Goal: Information Seeking & Learning: Learn about a topic

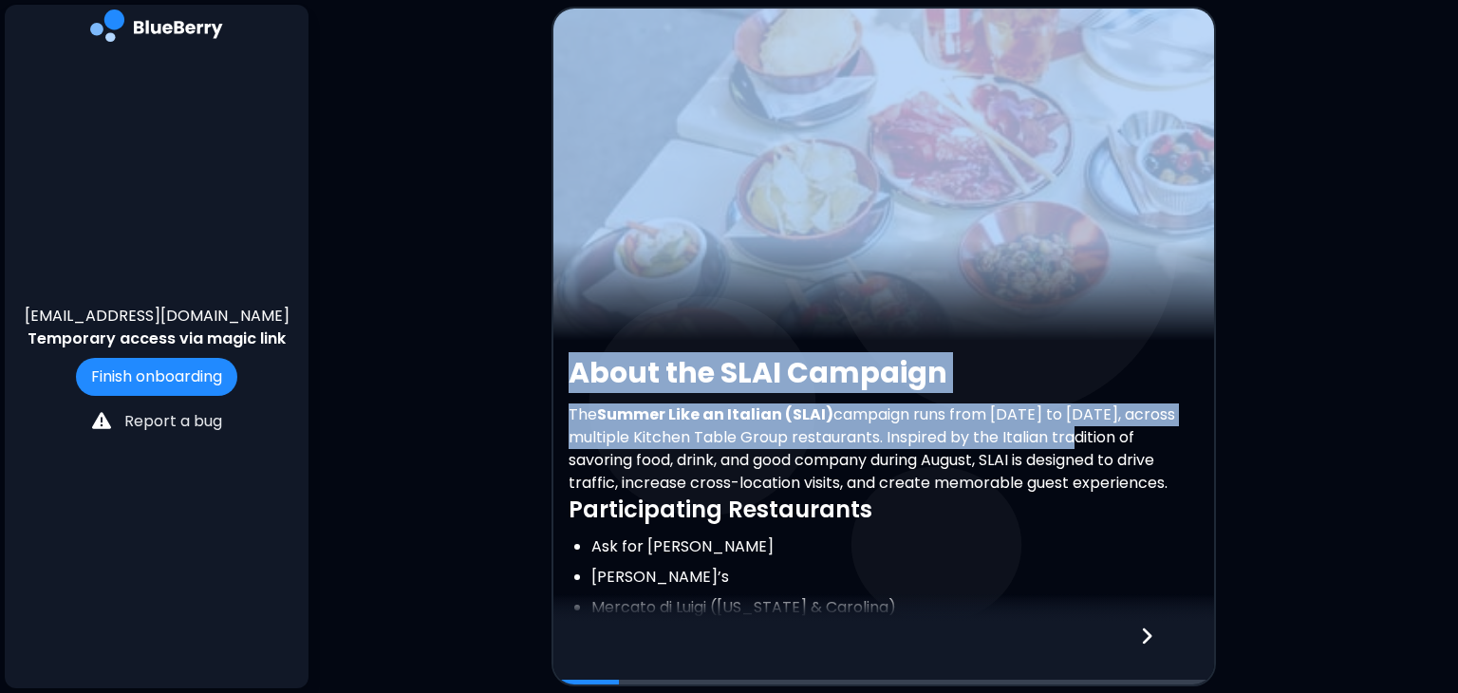
drag, startPoint x: 1078, startPoint y: 445, endPoint x: 1086, endPoint y: 327, distance: 117.9
click at [1086, 327] on div "About the SLAI Campaign The Summer Like an Italian (SLAI) campaign runs from [D…" at bounding box center [883, 539] width 661 height 1060
click at [1112, 388] on h2 "About the SLAI Campaign" at bounding box center [884, 373] width 630 height 34
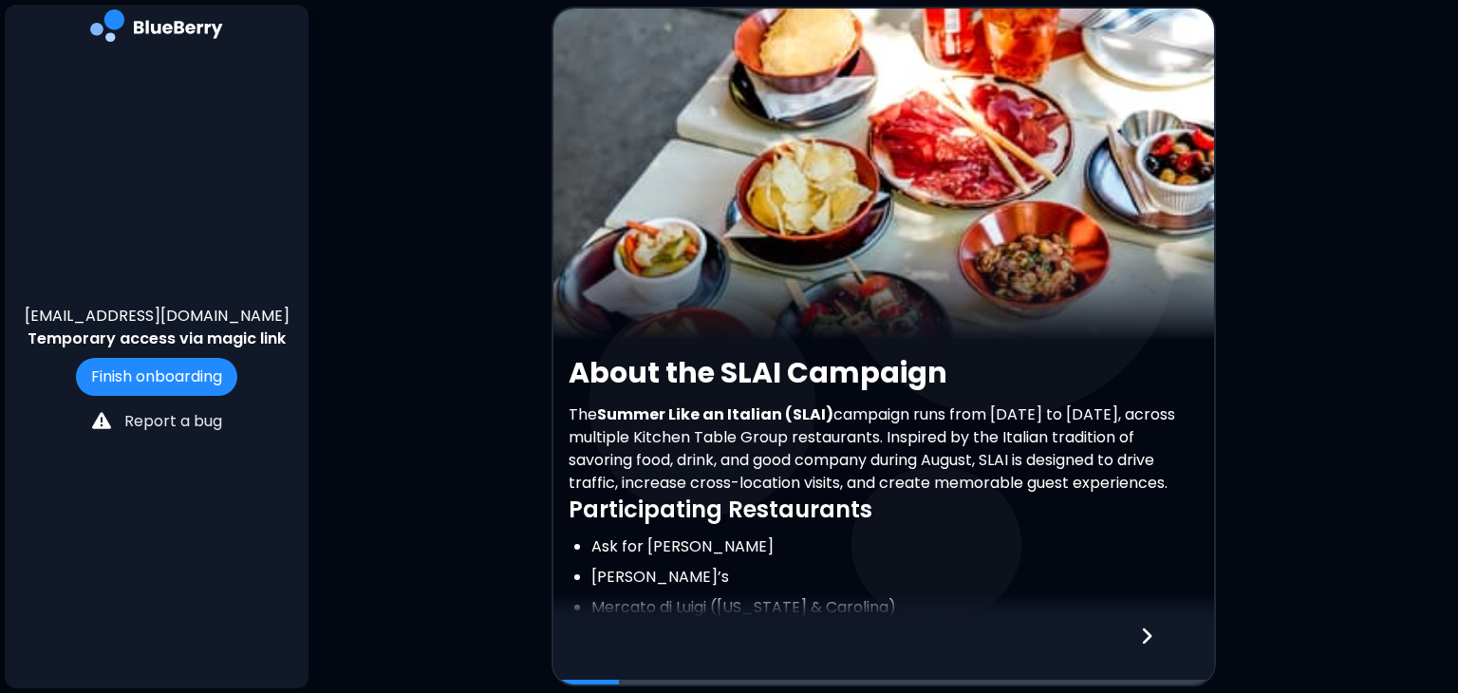
click at [1037, 558] on li "Ask for [PERSON_NAME]" at bounding box center [894, 546] width 607 height 23
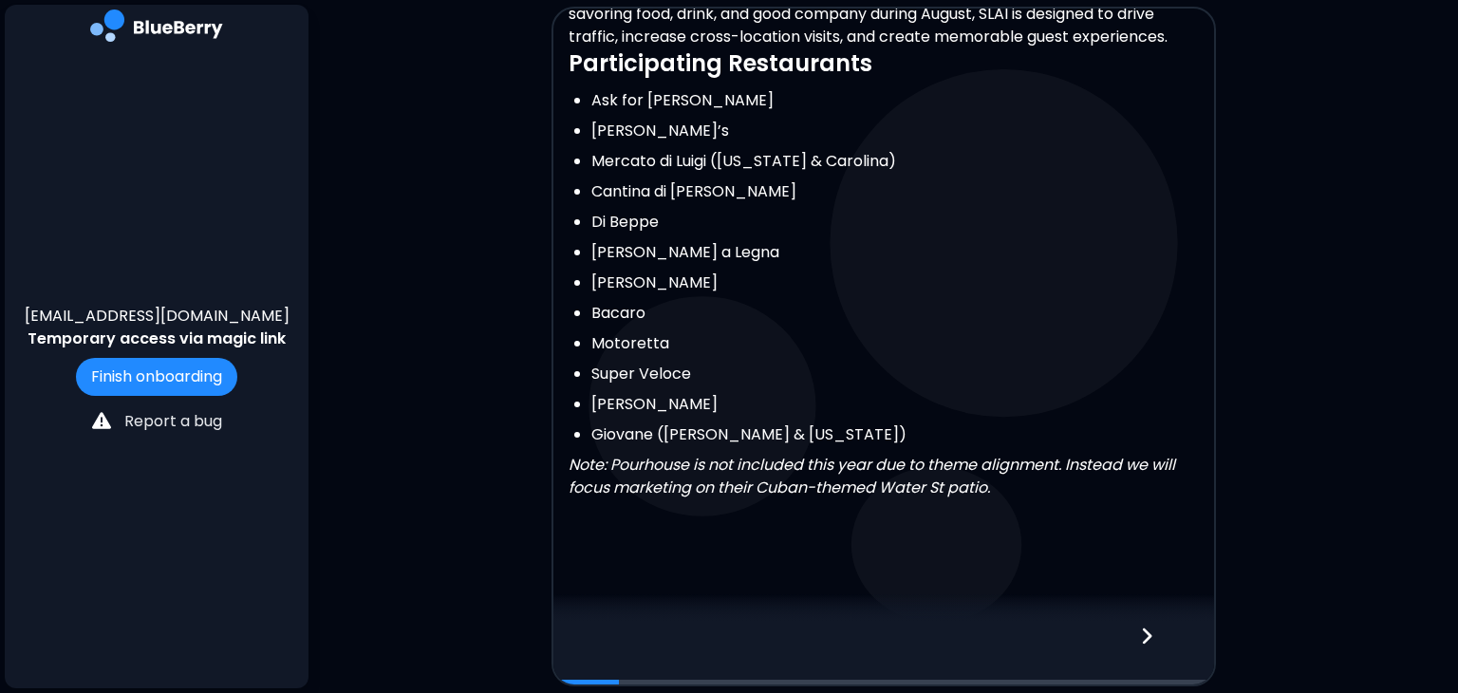
scroll to position [456, 0]
click at [1149, 632] on icon at bounding box center [1146, 635] width 9 height 16
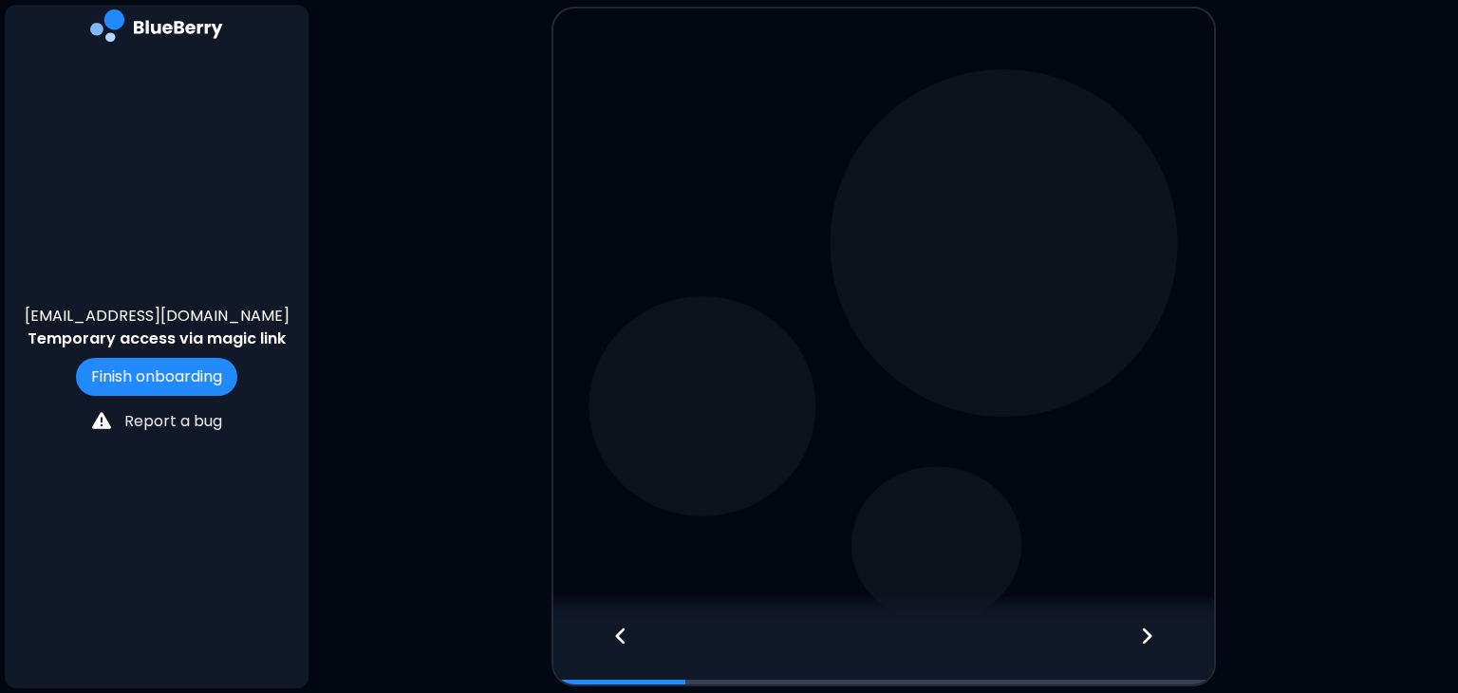
scroll to position [0, 0]
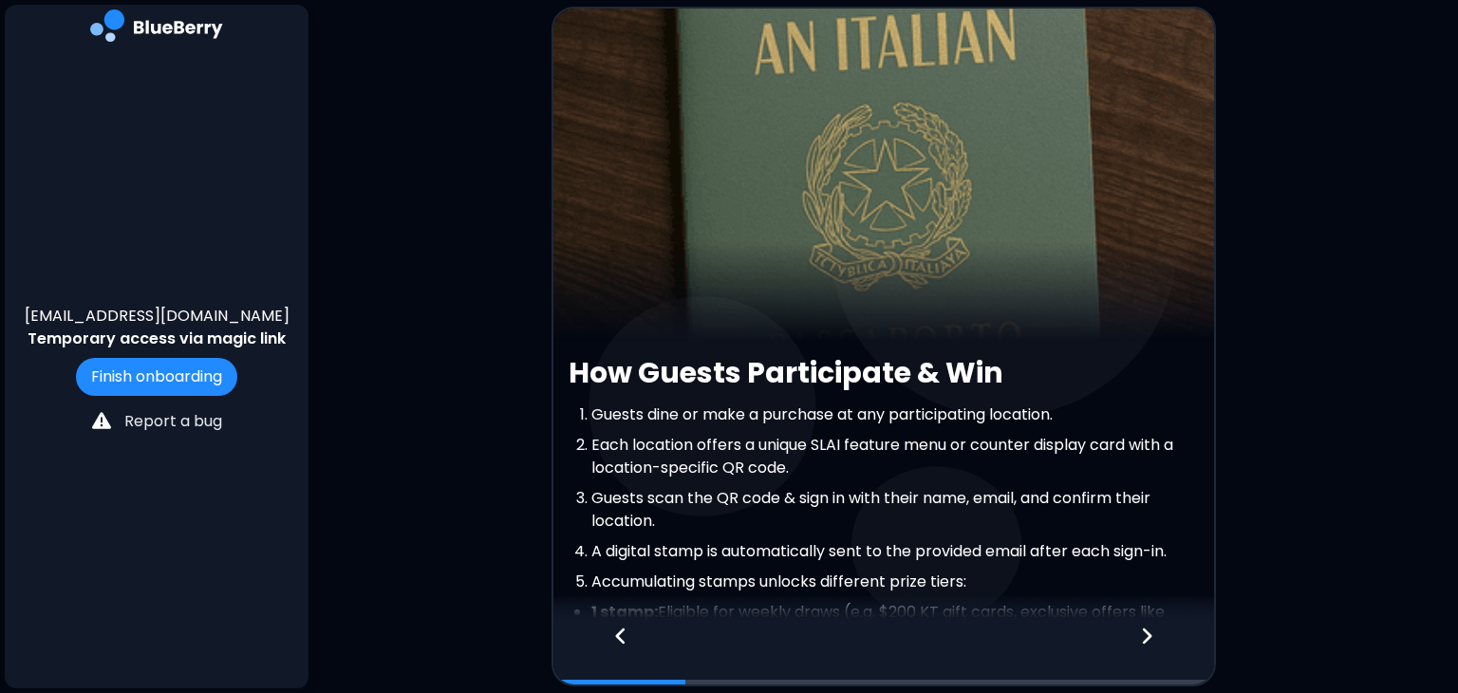
click at [1149, 632] on icon at bounding box center [1146, 635] width 9 height 16
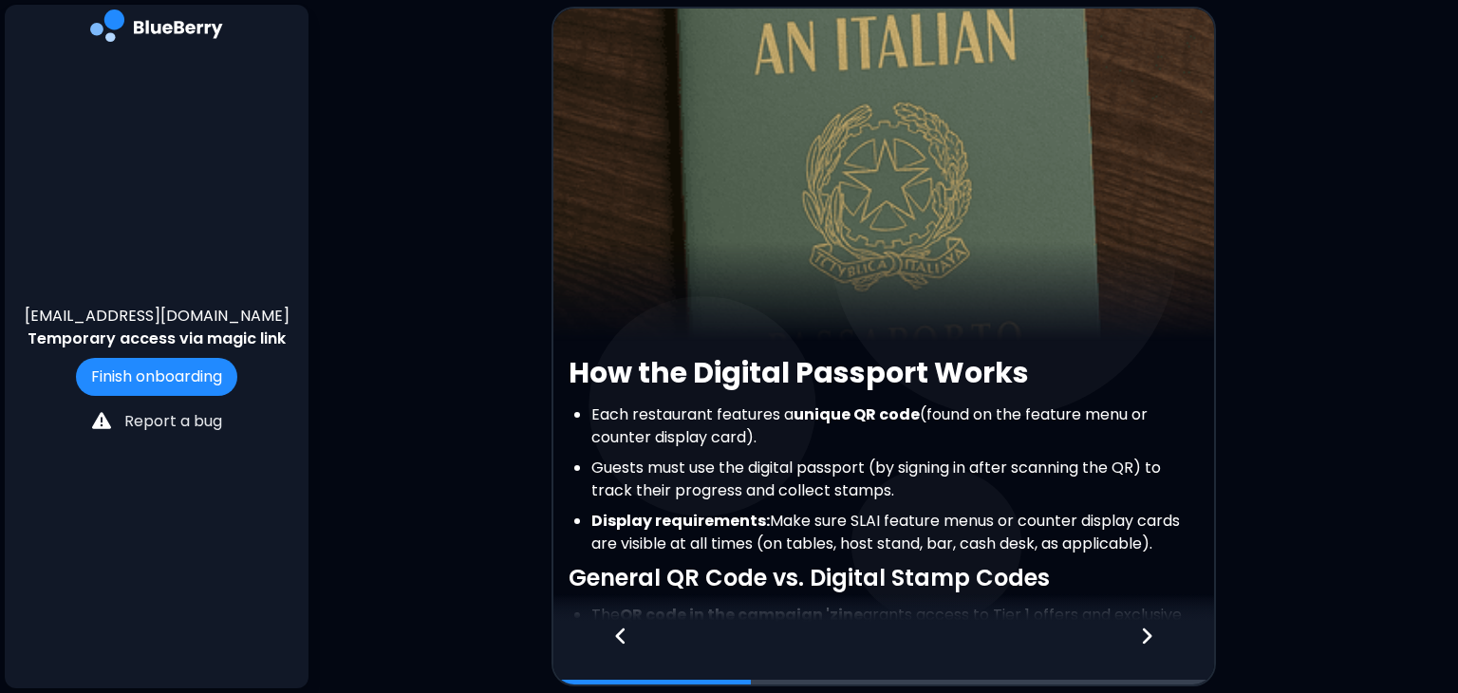
click at [1149, 632] on icon at bounding box center [1146, 635] width 9 height 16
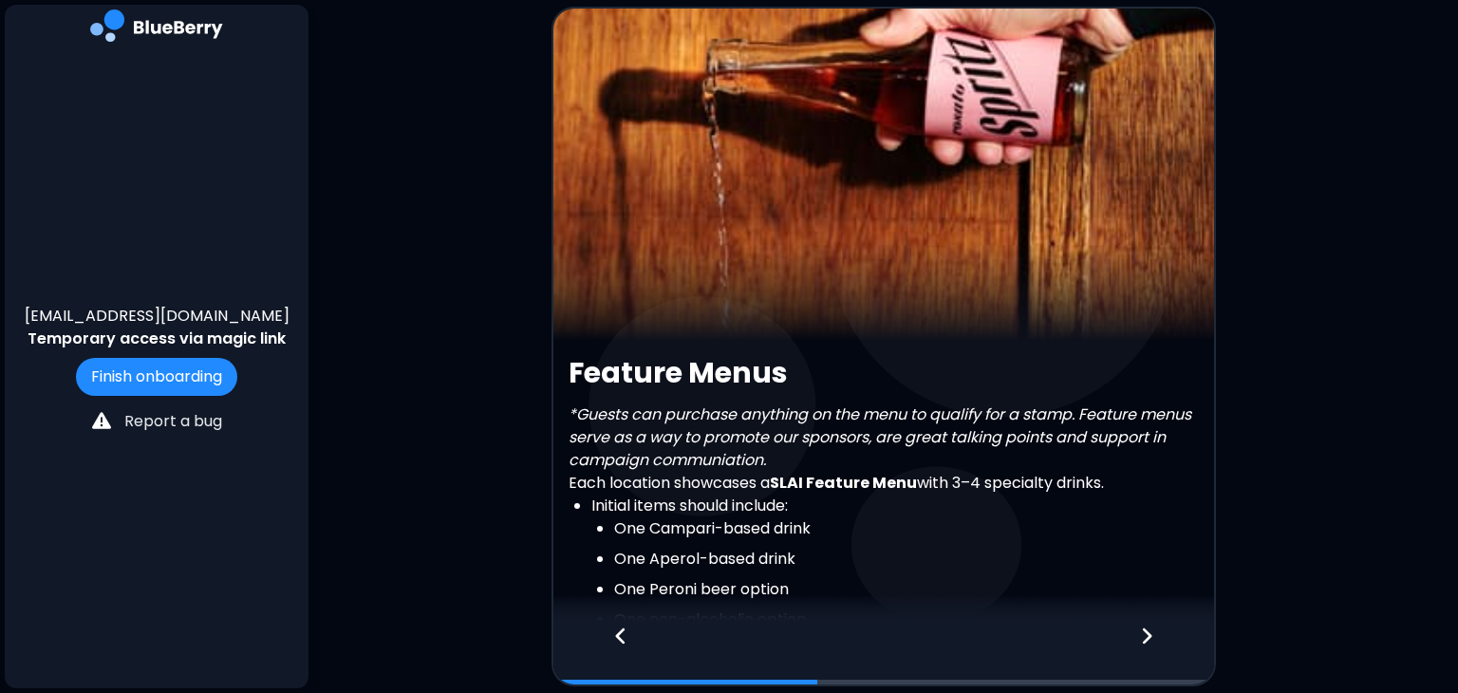
click at [1149, 632] on icon at bounding box center [1146, 635] width 9 height 16
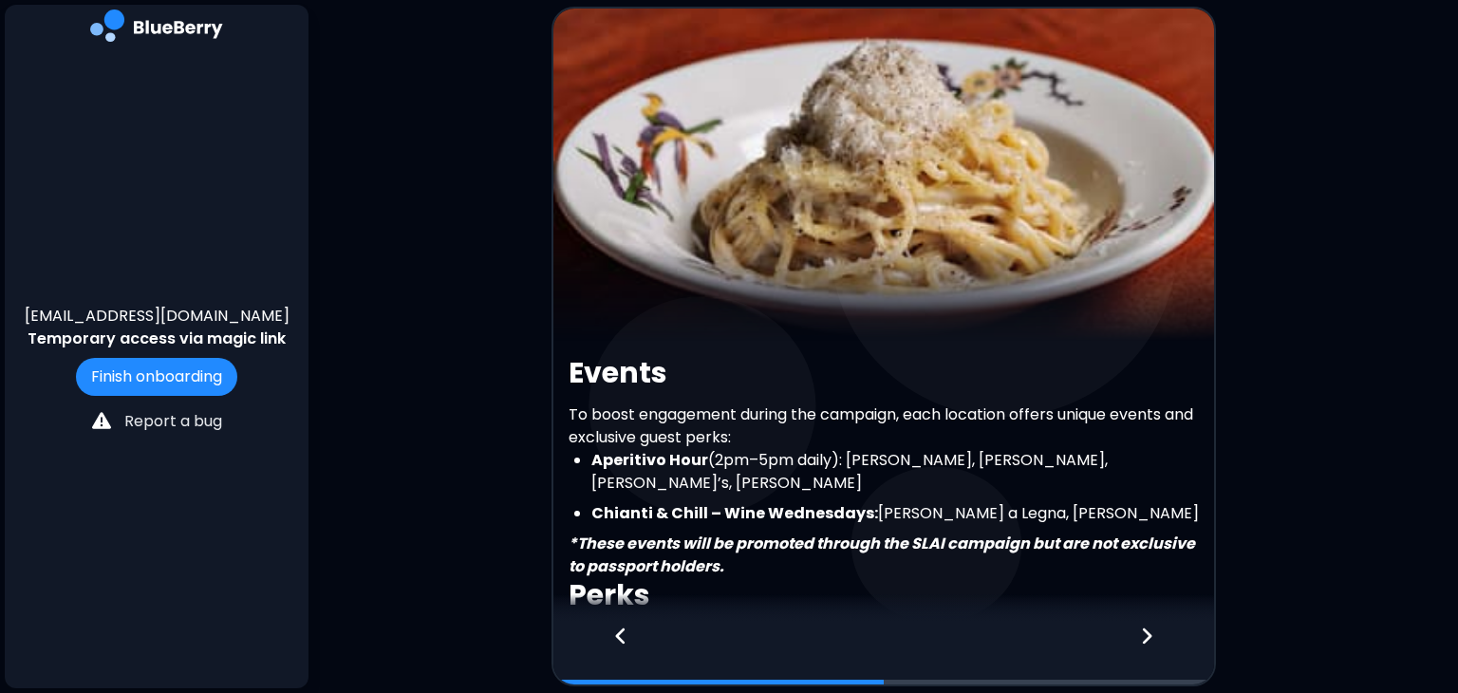
click at [1149, 632] on icon at bounding box center [1146, 635] width 9 height 16
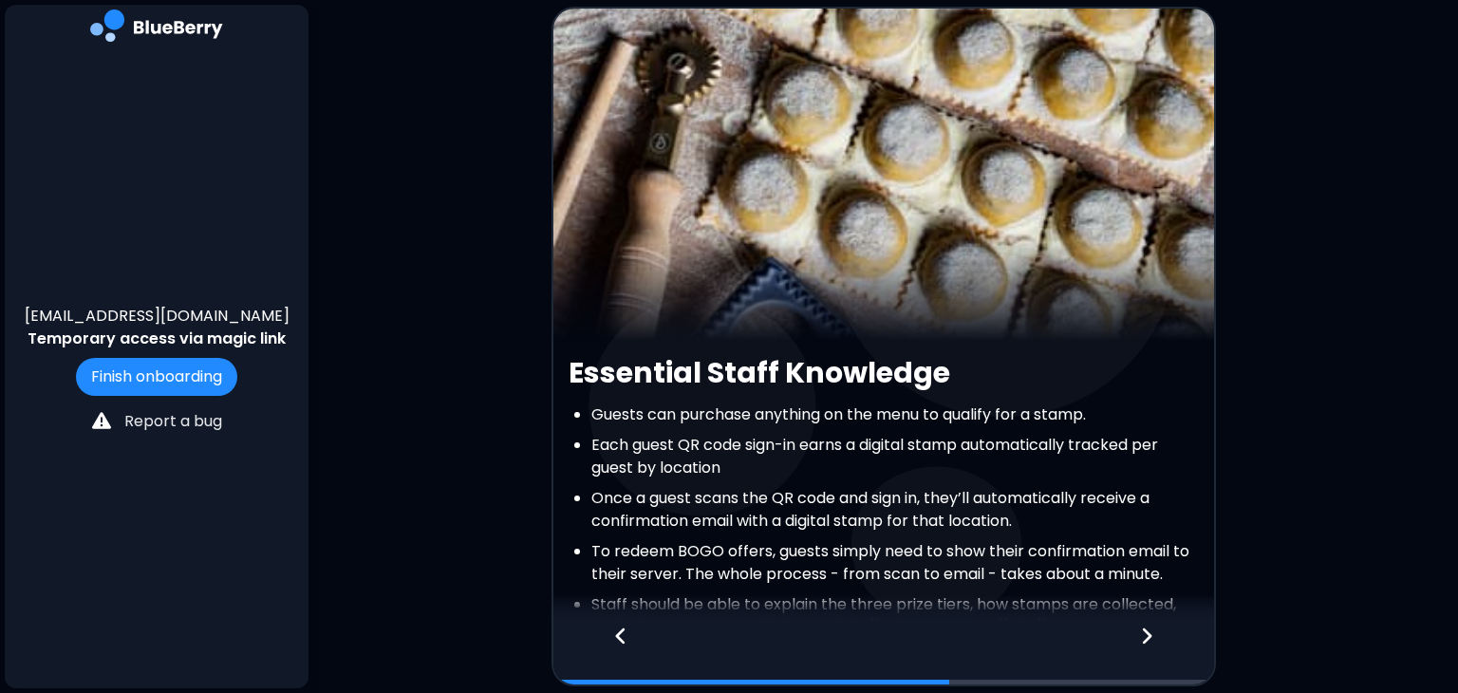
click at [1149, 632] on icon at bounding box center [1146, 635] width 9 height 16
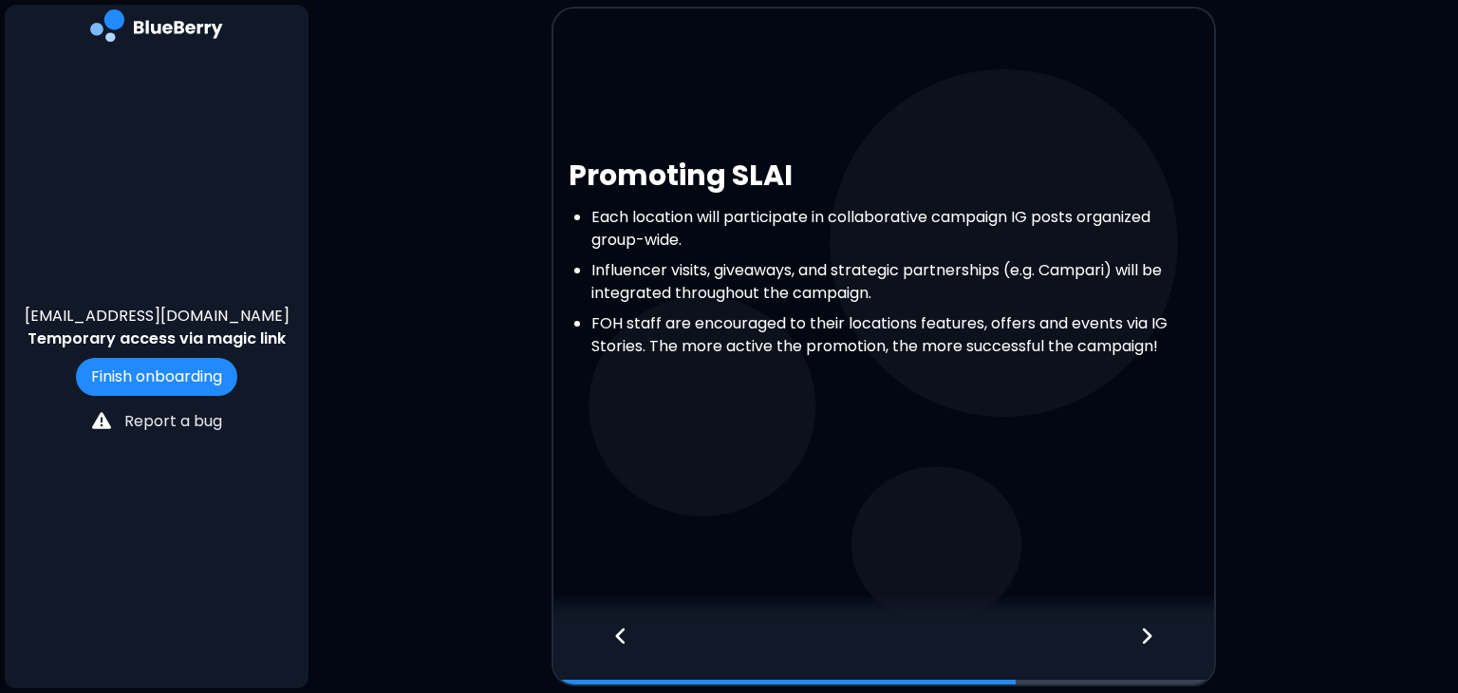
click at [1149, 632] on icon at bounding box center [1146, 635] width 9 height 16
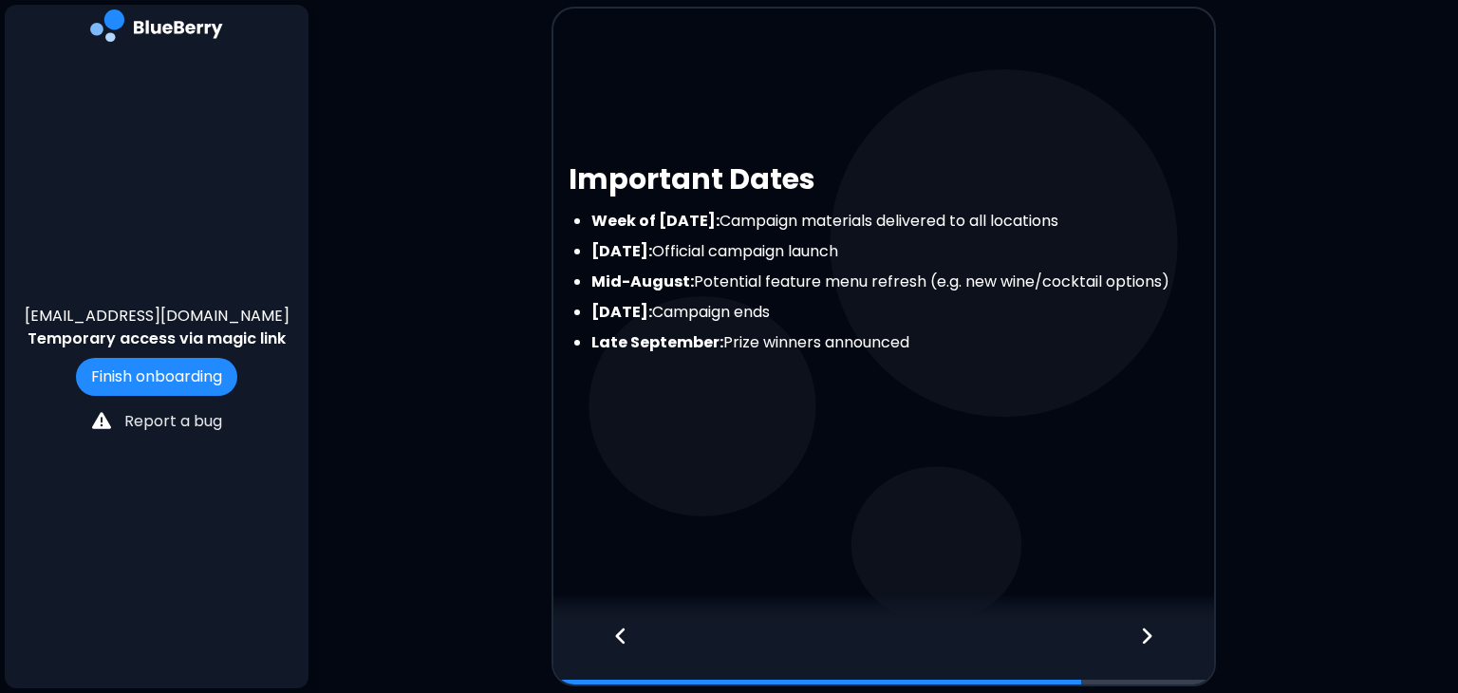
click at [1149, 632] on icon at bounding box center [1146, 635] width 9 height 16
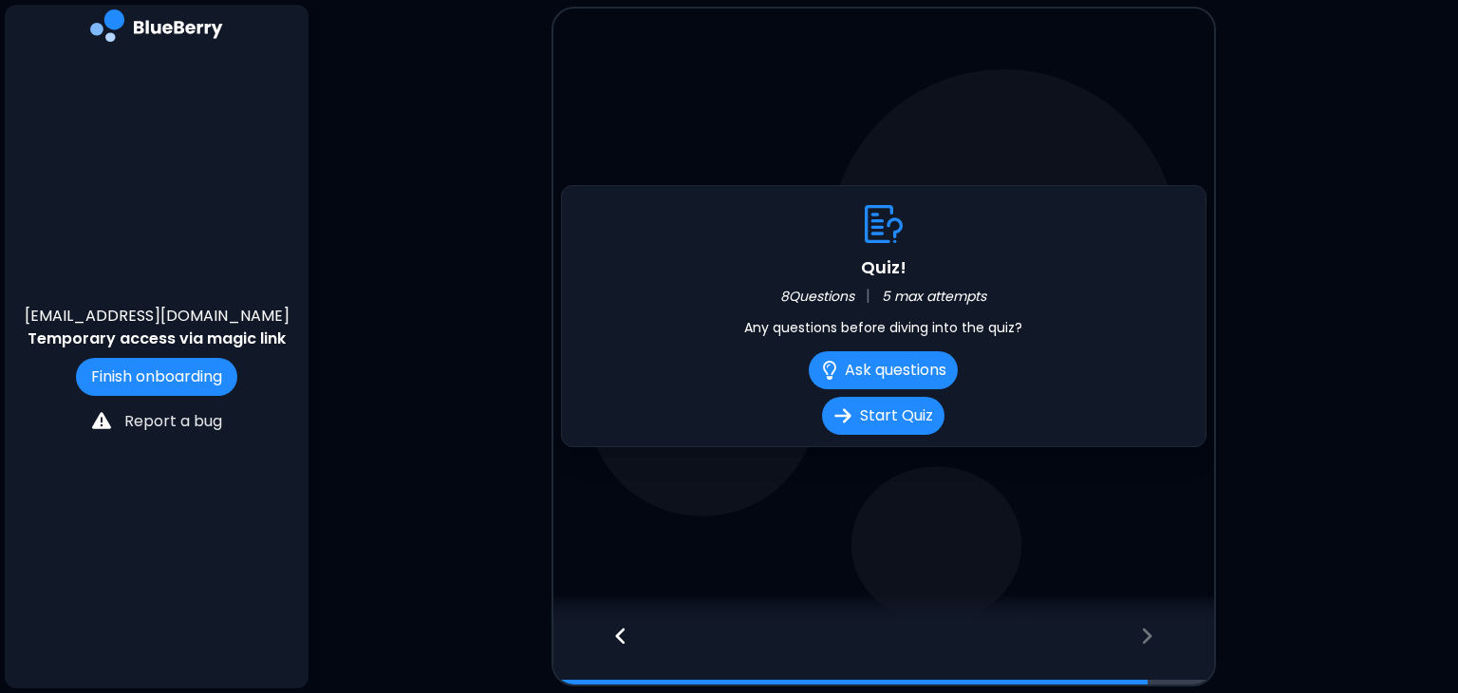
click at [614, 626] on icon at bounding box center [620, 636] width 13 height 21
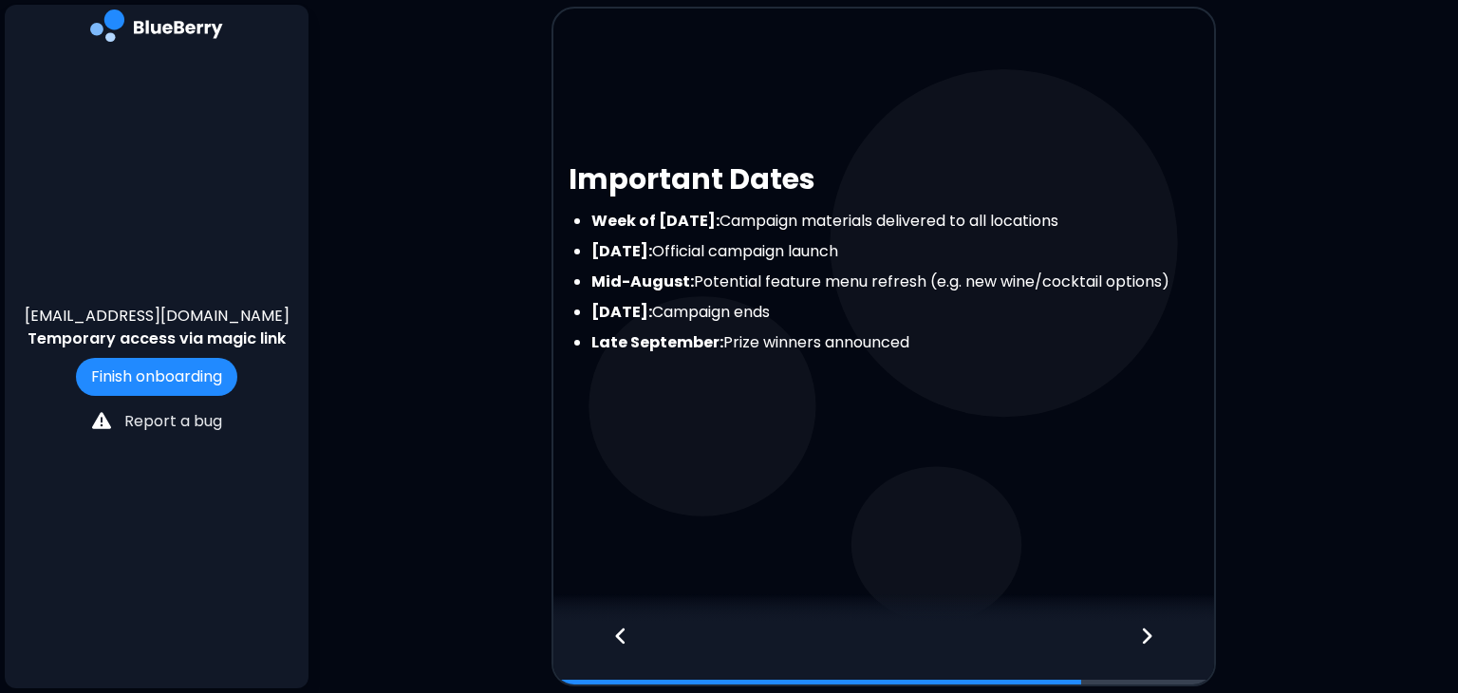
click at [1148, 631] on icon at bounding box center [1146, 636] width 13 height 21
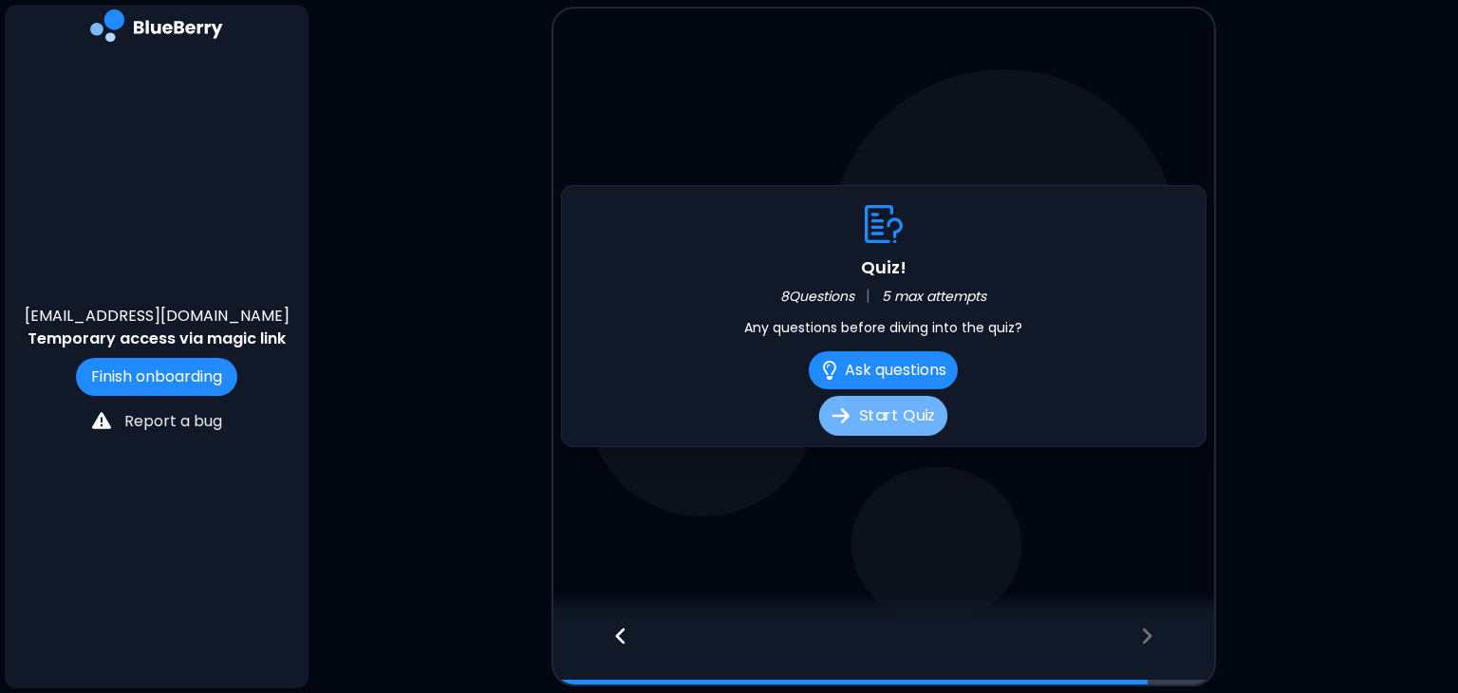
click at [904, 421] on button "Start Quiz" at bounding box center [883, 416] width 128 height 40
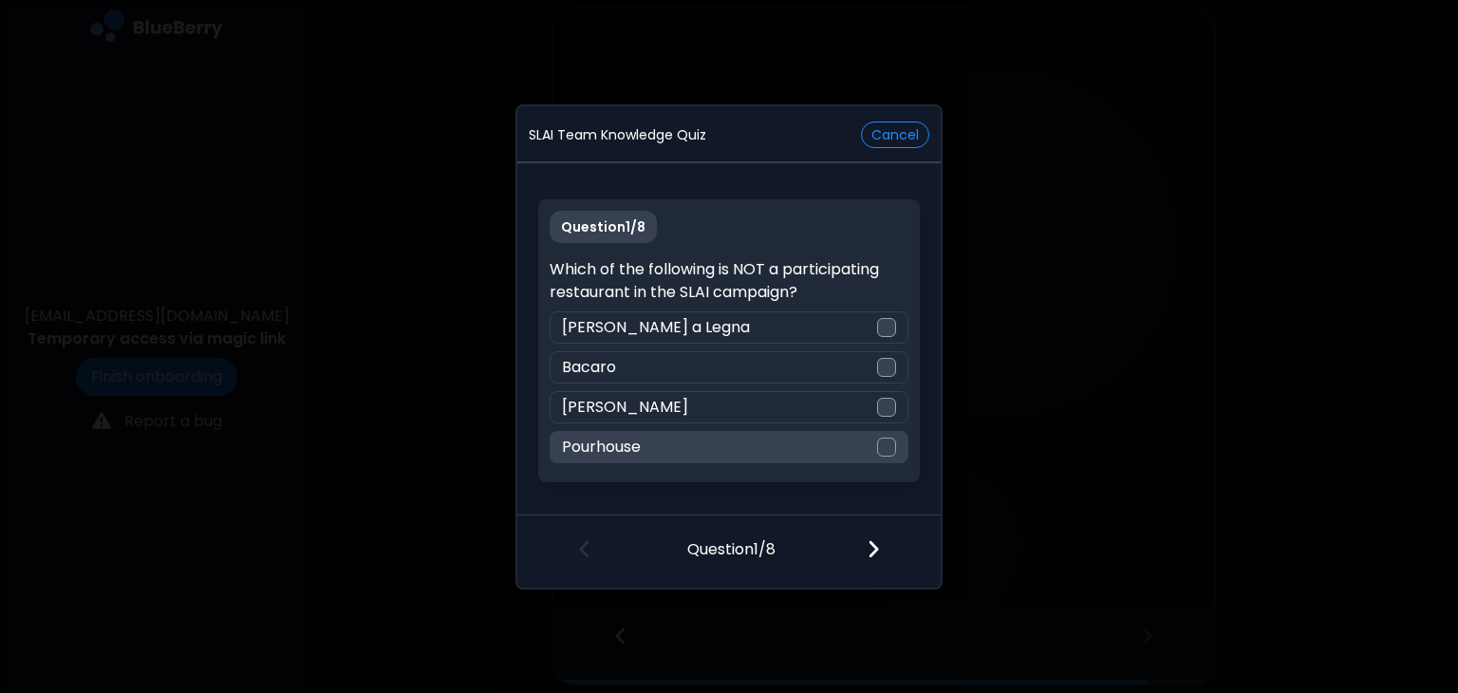
click at [892, 447] on div at bounding box center [886, 447] width 19 height 19
click at [870, 550] on img at bounding box center [873, 548] width 13 height 21
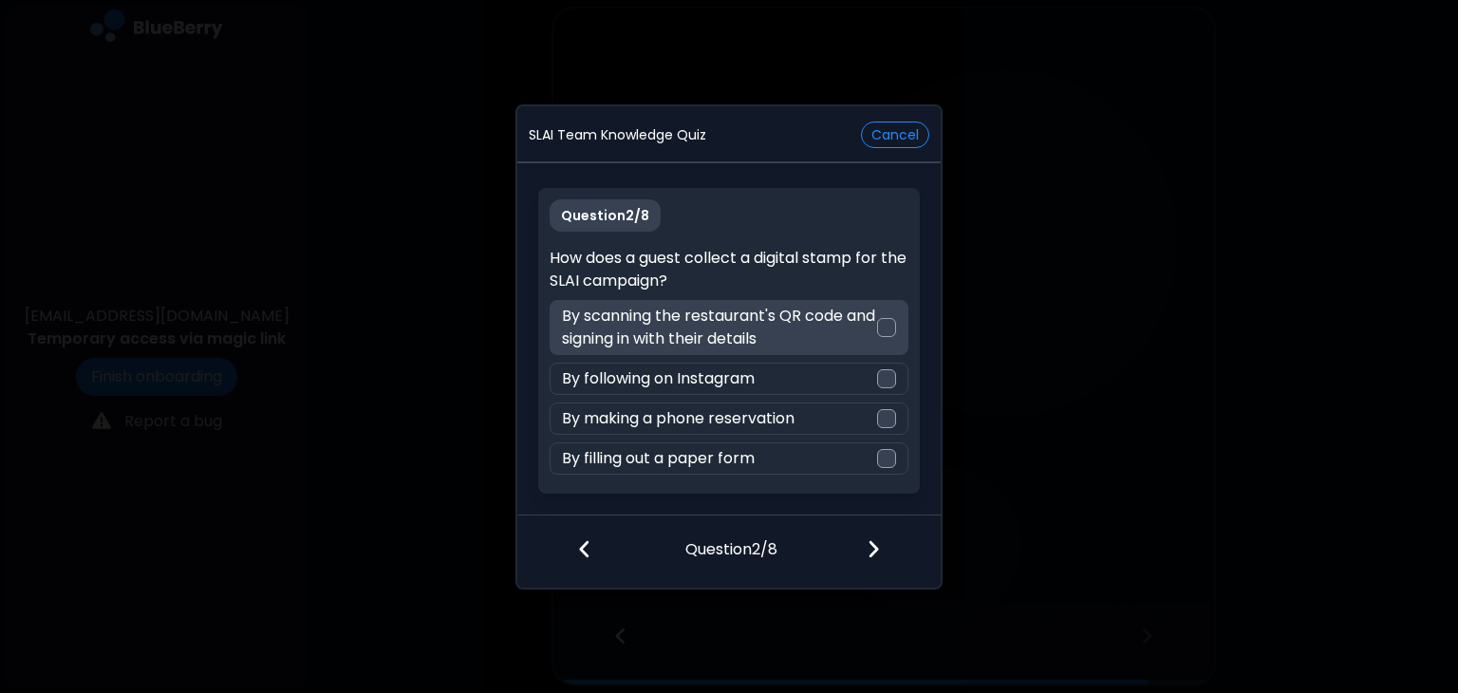
click at [878, 318] on div "By scanning the restaurant's QR code and signing in with their details" at bounding box center [729, 327] width 358 height 55
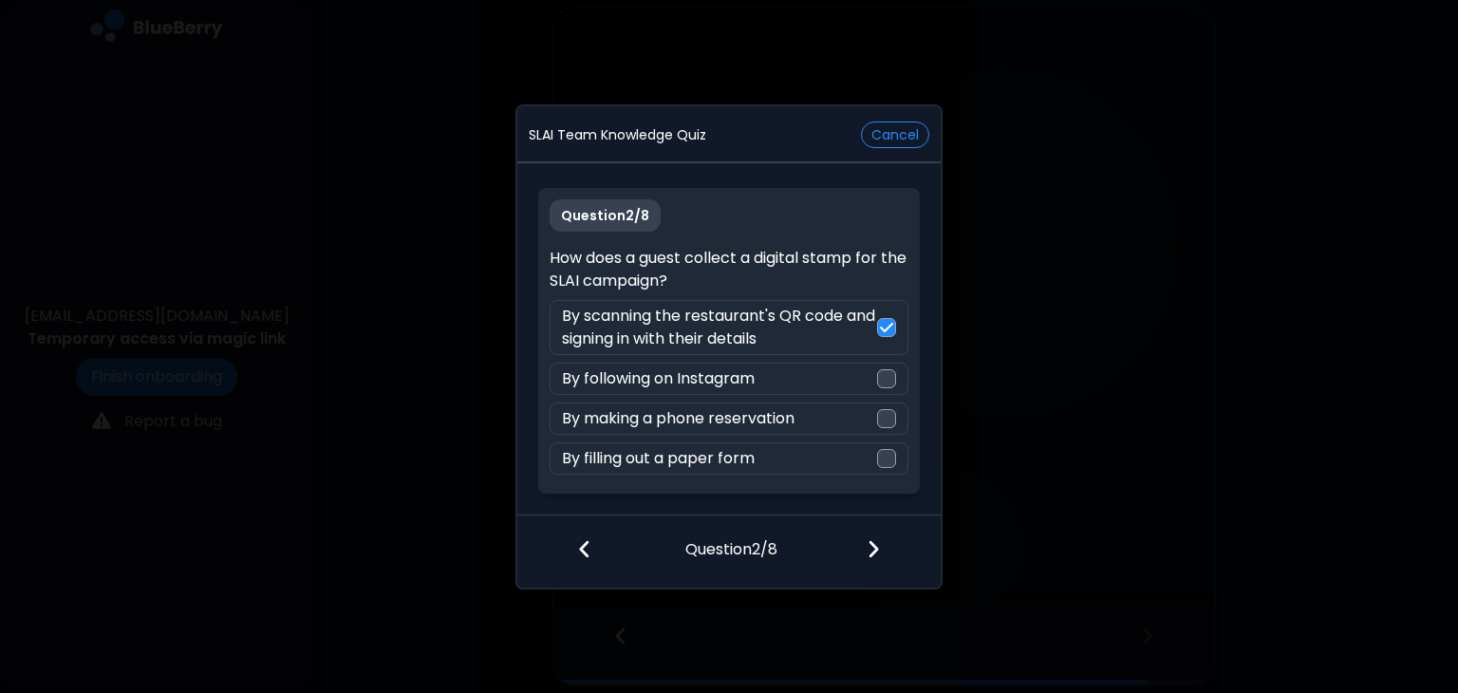
click at [872, 541] on img at bounding box center [873, 548] width 13 height 21
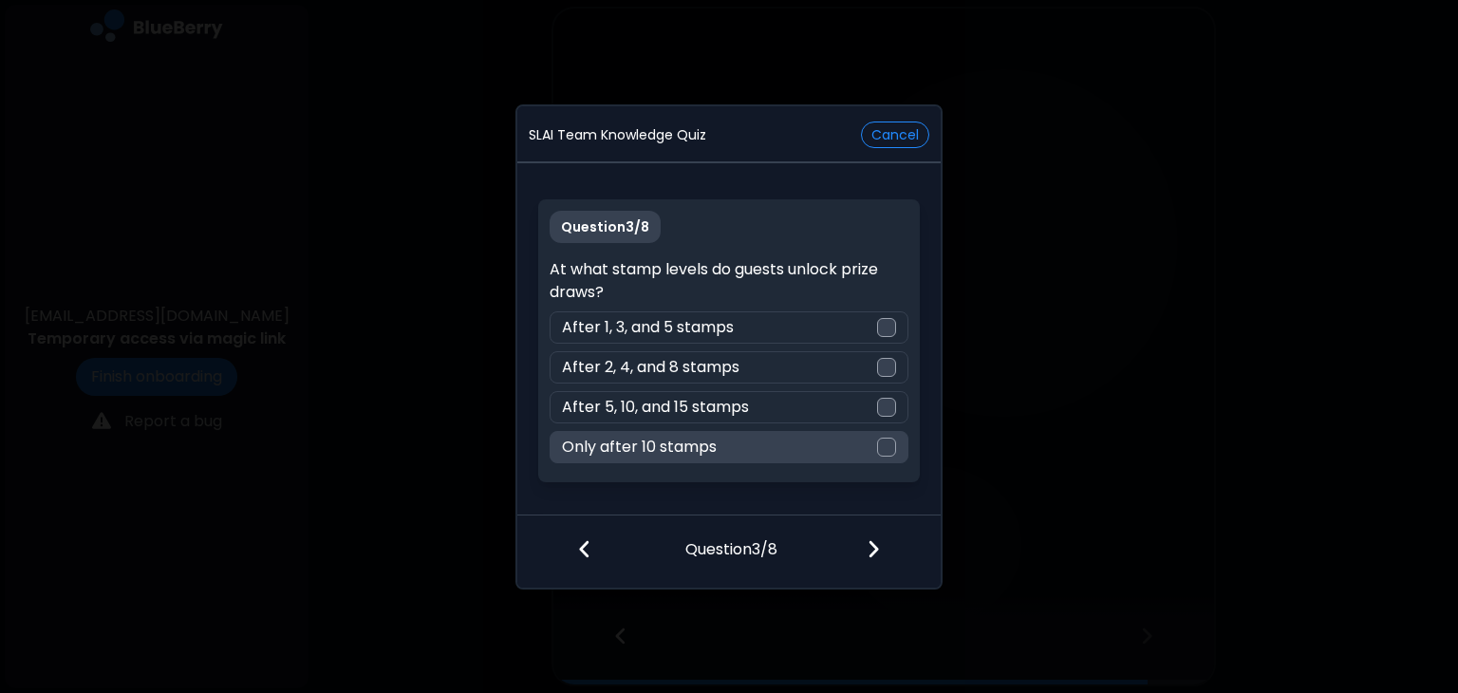
click at [884, 445] on div at bounding box center [886, 447] width 19 height 19
click at [869, 548] on img at bounding box center [873, 548] width 13 height 21
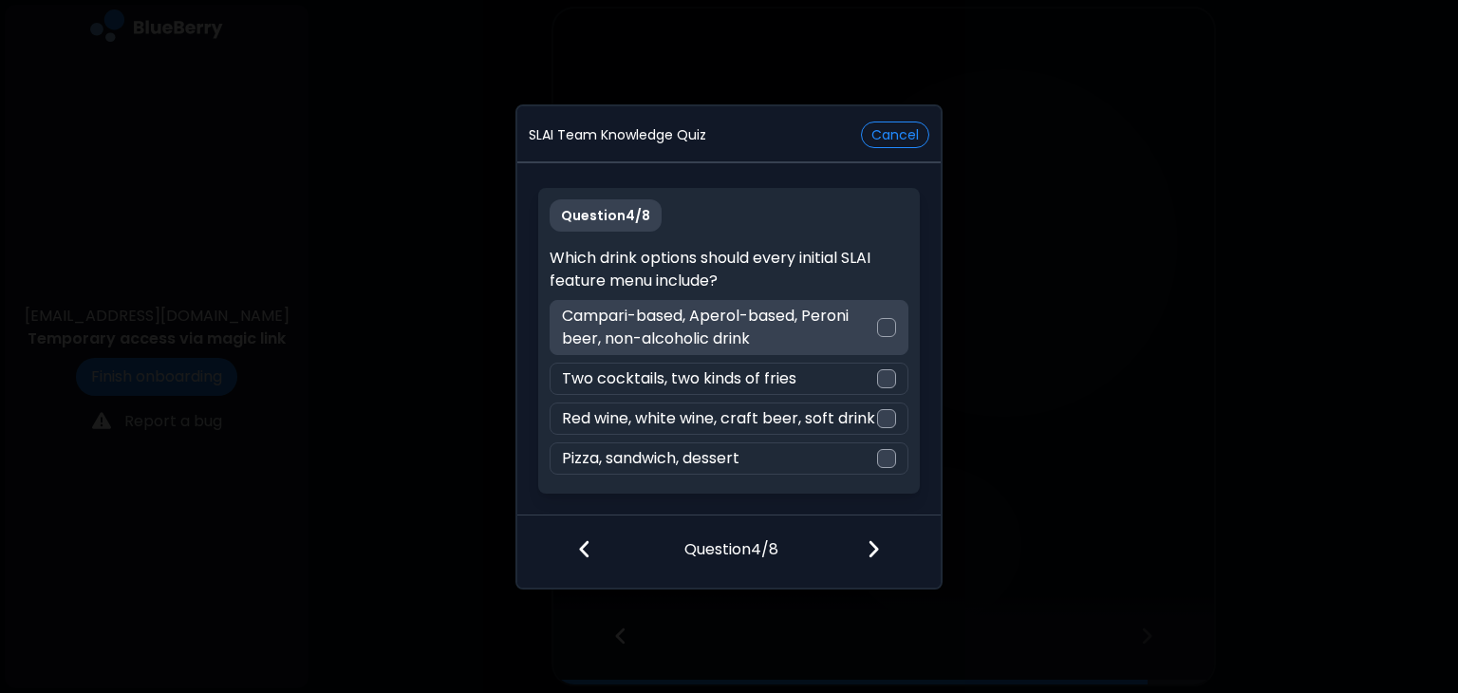
click at [885, 325] on div at bounding box center [886, 327] width 19 height 19
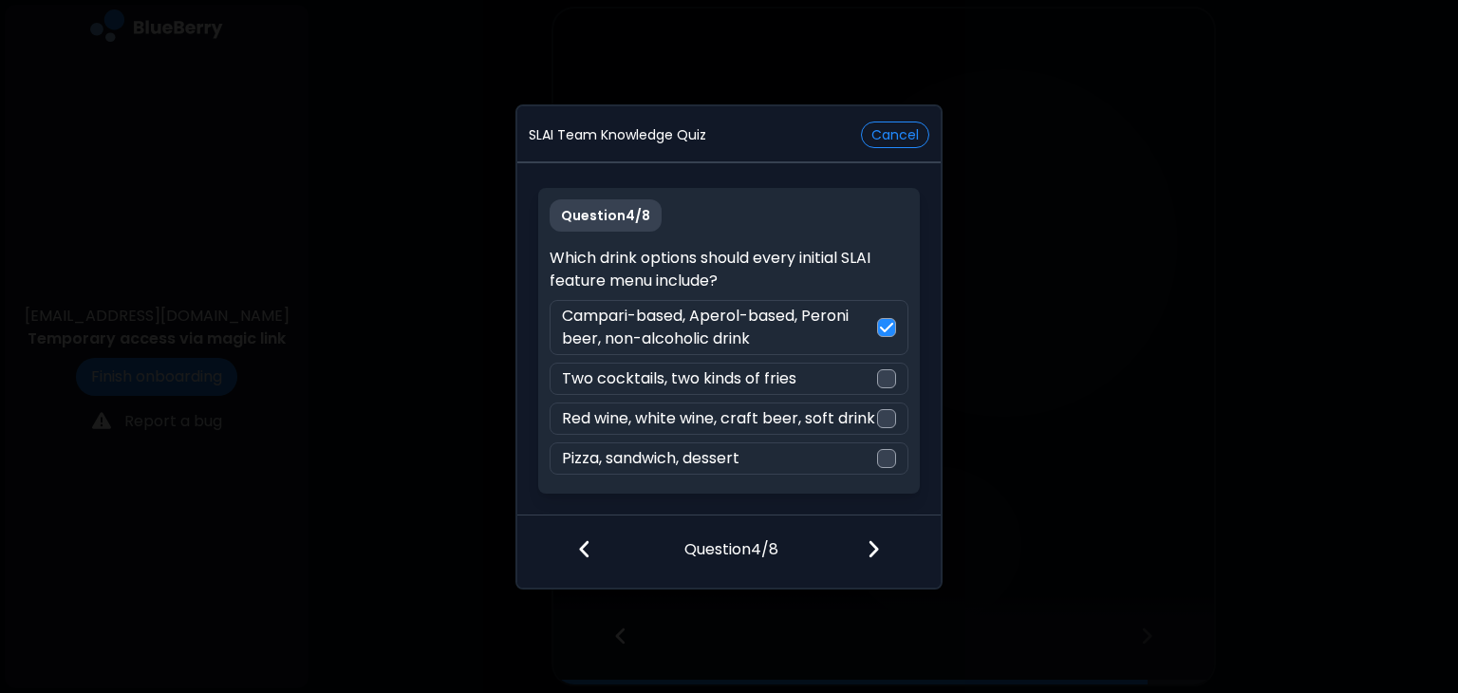
click at [867, 542] on img at bounding box center [873, 548] width 13 height 21
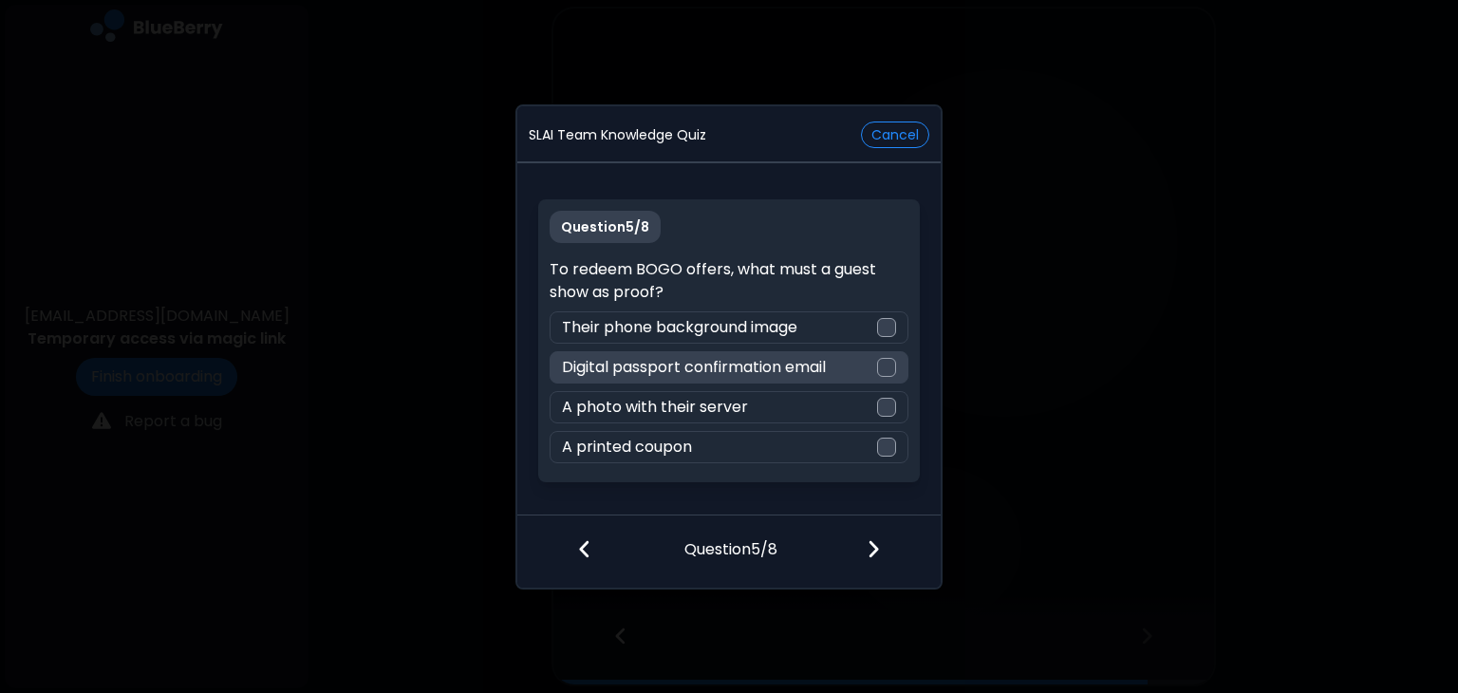
click at [888, 367] on div at bounding box center [886, 367] width 19 height 19
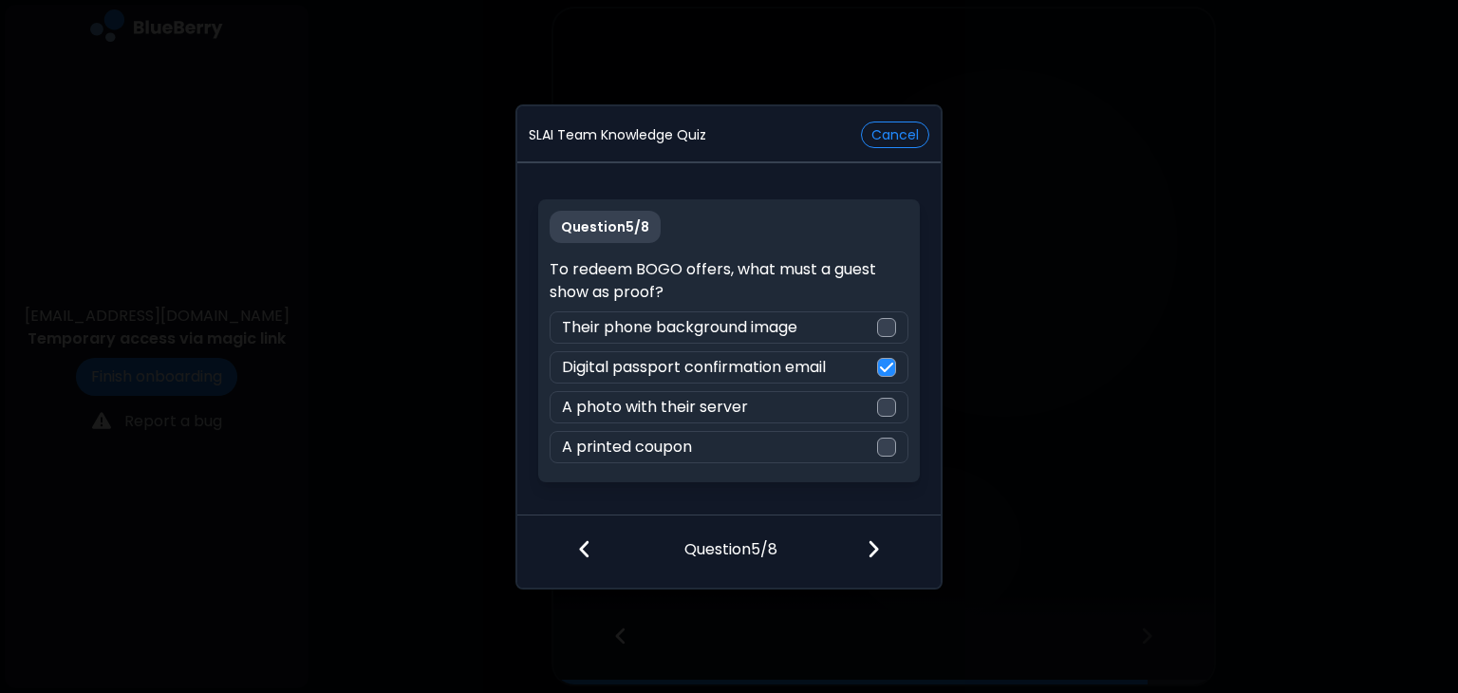
click at [877, 548] on img at bounding box center [873, 548] width 13 height 21
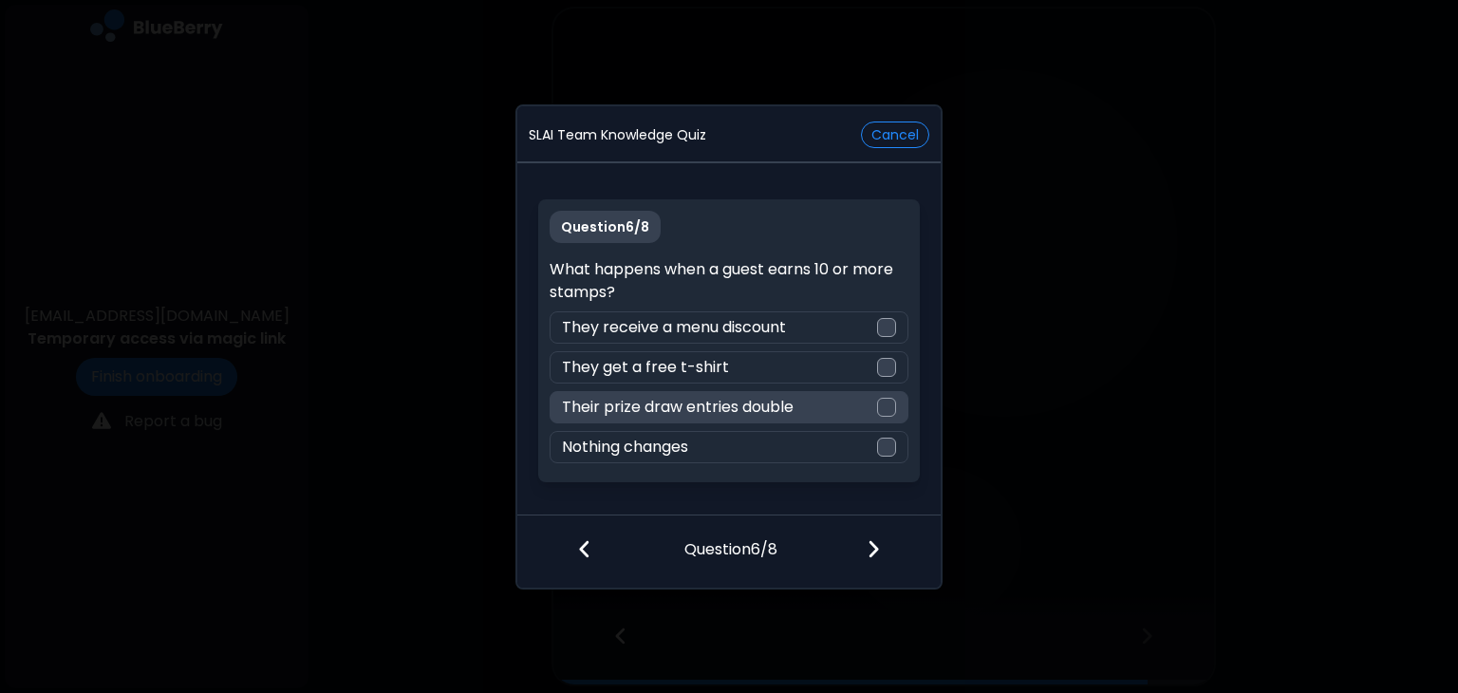
click at [887, 398] on div at bounding box center [886, 407] width 19 height 19
click at [875, 553] on img at bounding box center [873, 548] width 13 height 21
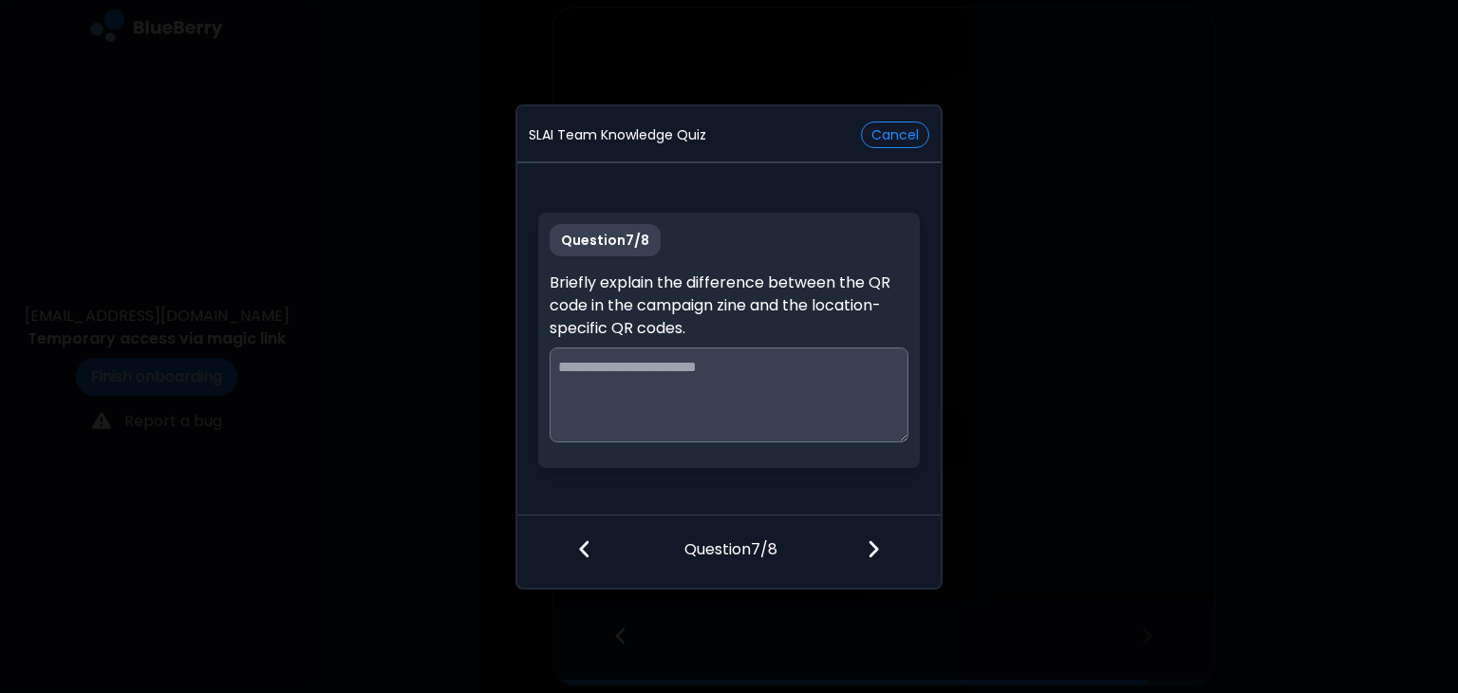
click at [875, 553] on img at bounding box center [873, 548] width 13 height 21
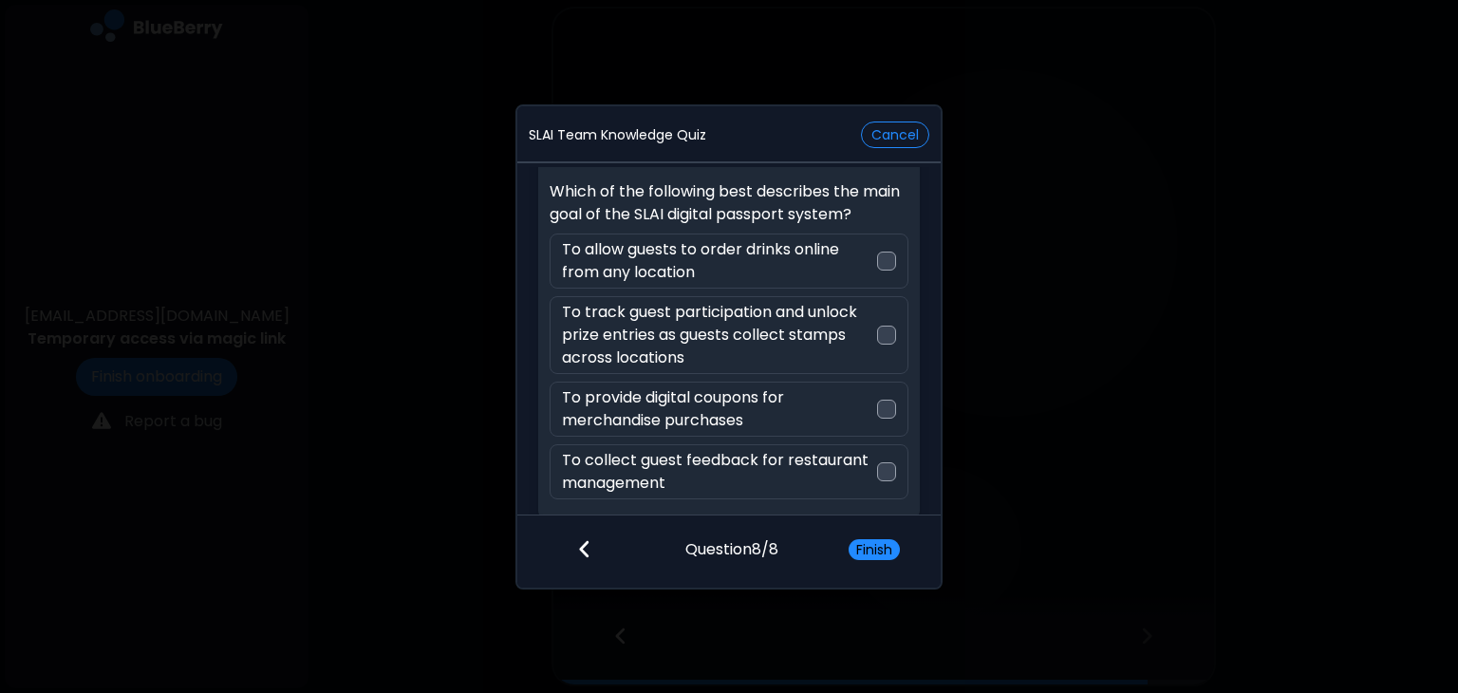
scroll to position [59, 0]
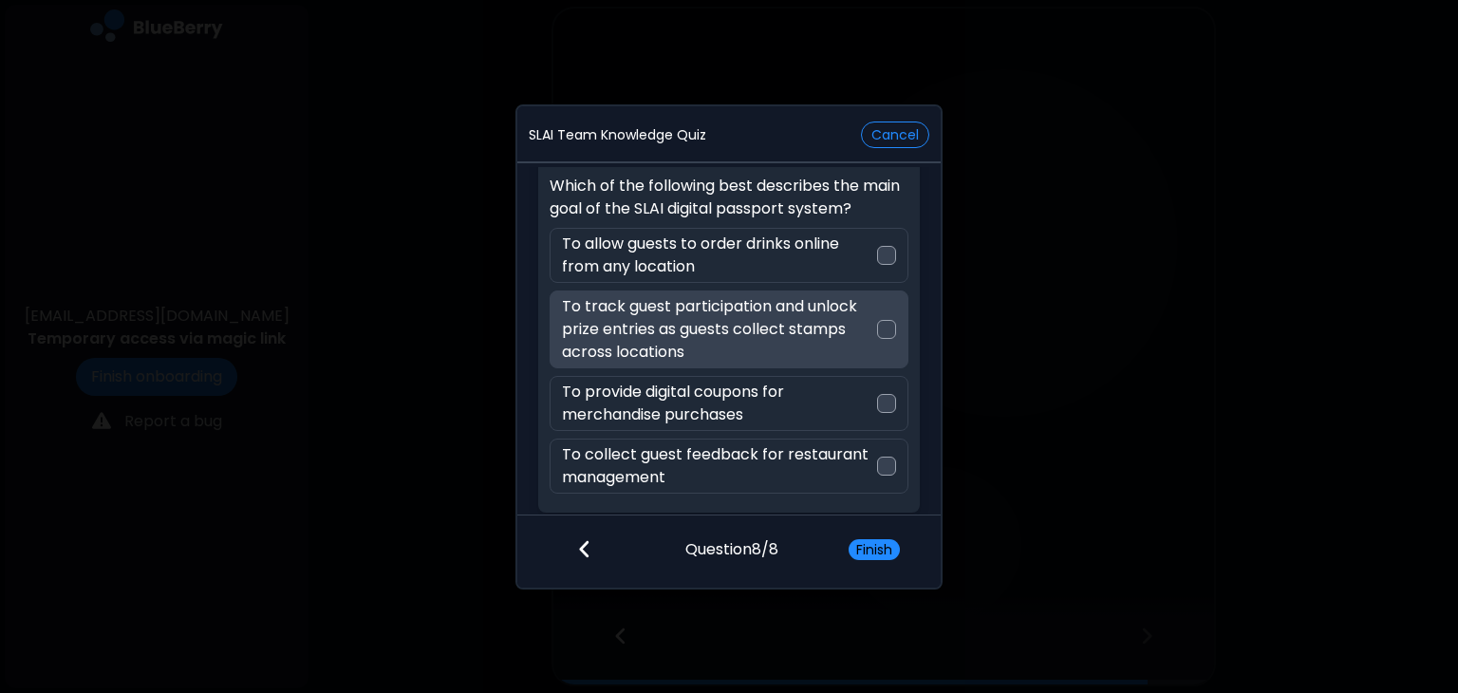
click at [886, 325] on div at bounding box center [886, 329] width 19 height 19
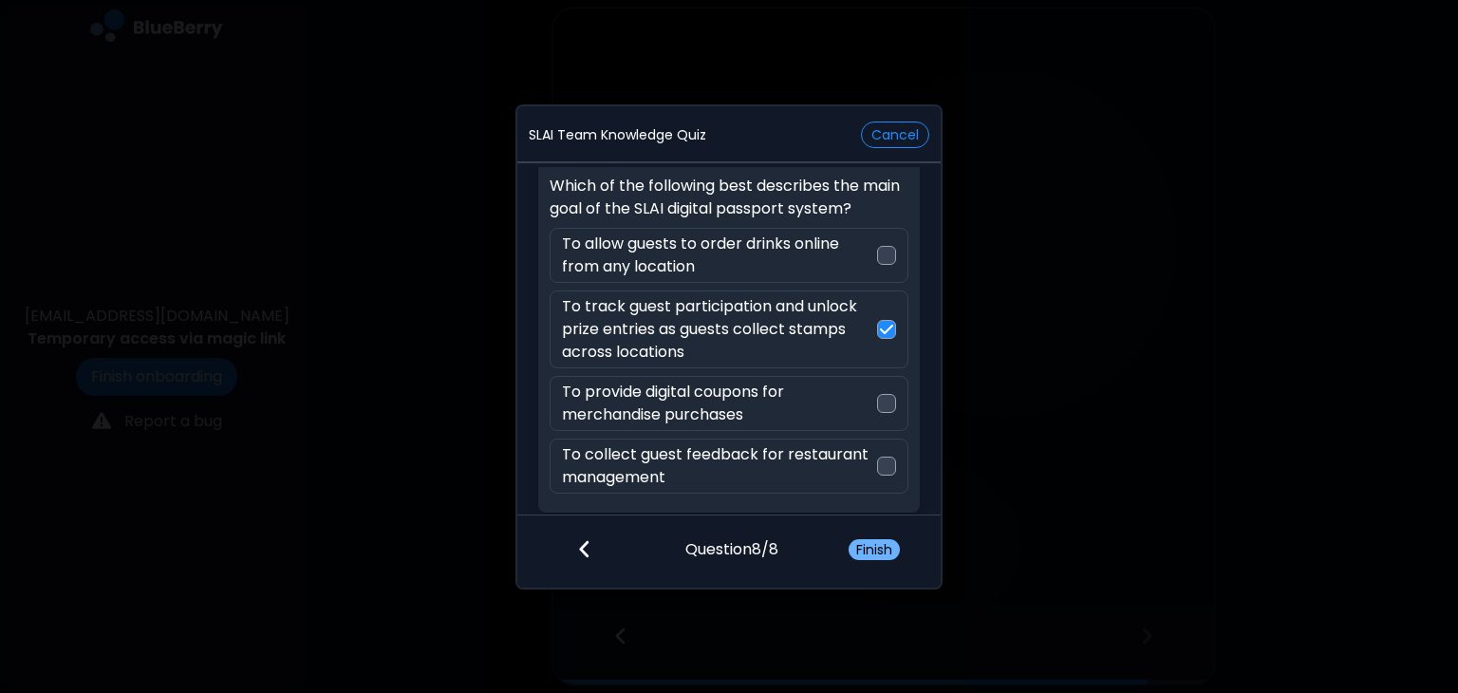
click at [880, 550] on button "Finish" at bounding box center [874, 549] width 51 height 21
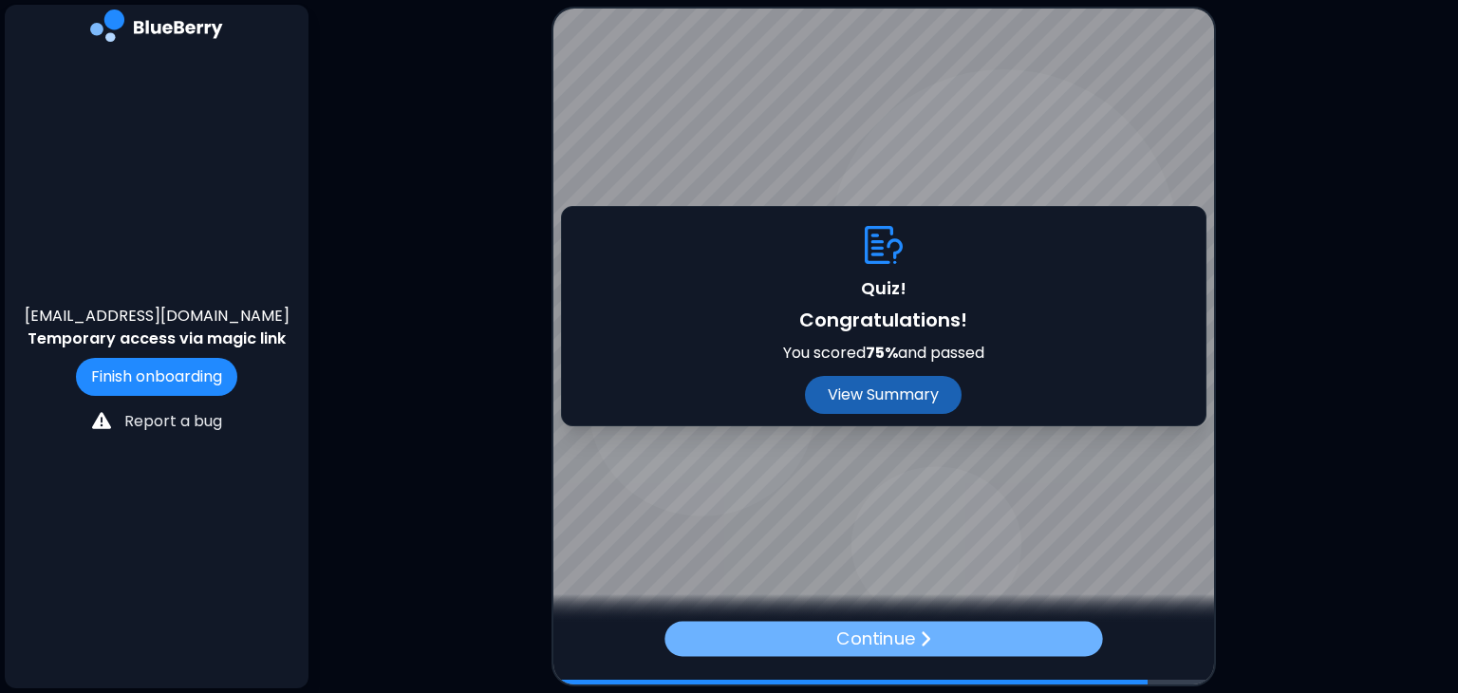
click at [897, 632] on p "Continue" at bounding box center [875, 639] width 79 height 28
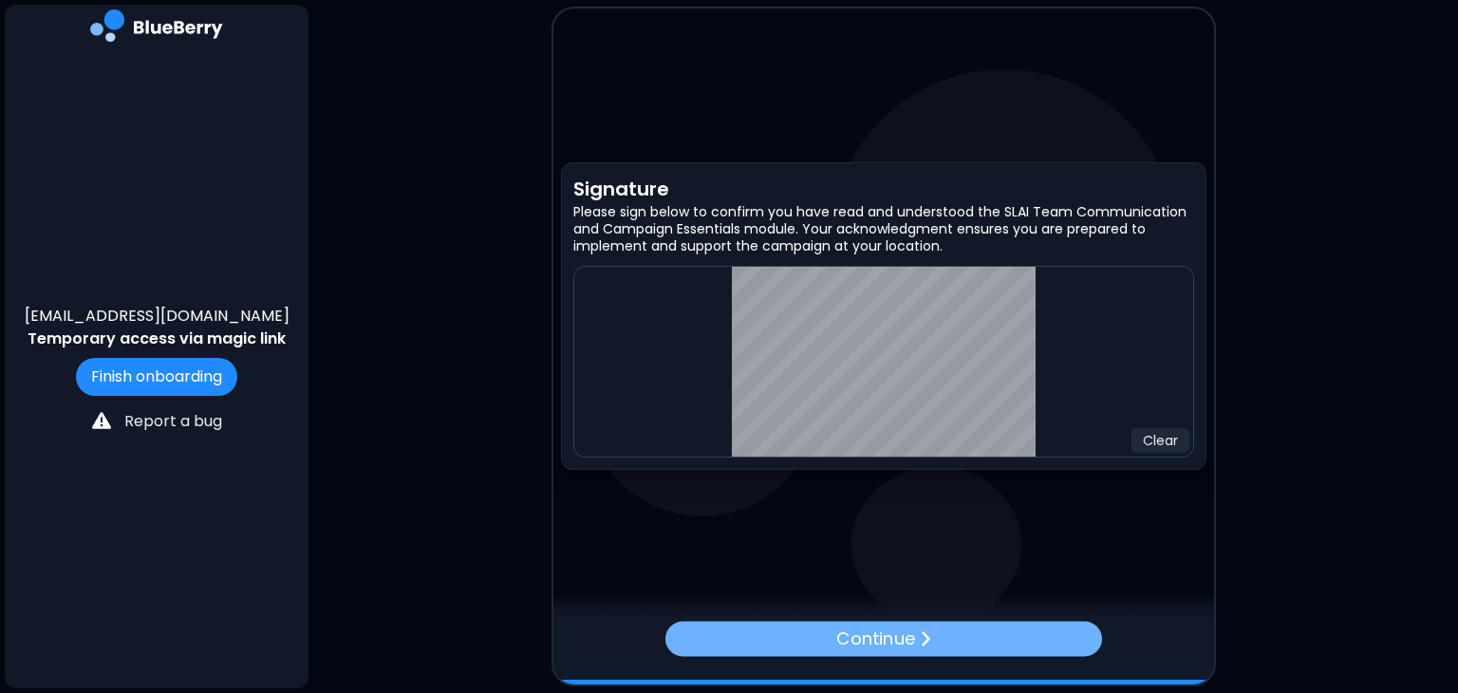
click at [938, 635] on div "Continue" at bounding box center [882, 638] width 437 height 35
